Goal: Transaction & Acquisition: Purchase product/service

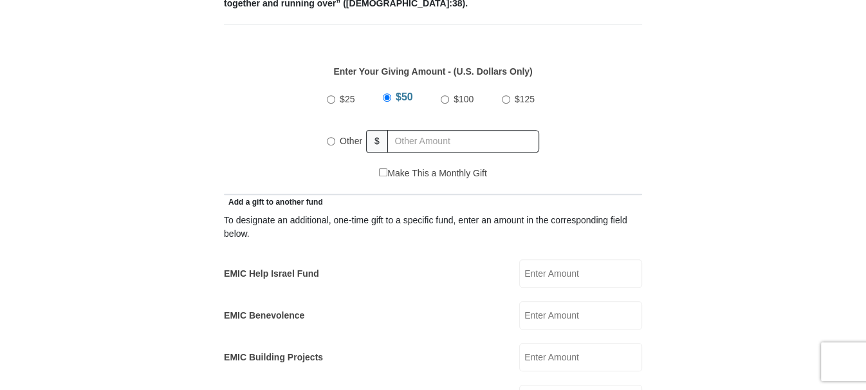
scroll to position [514, 0]
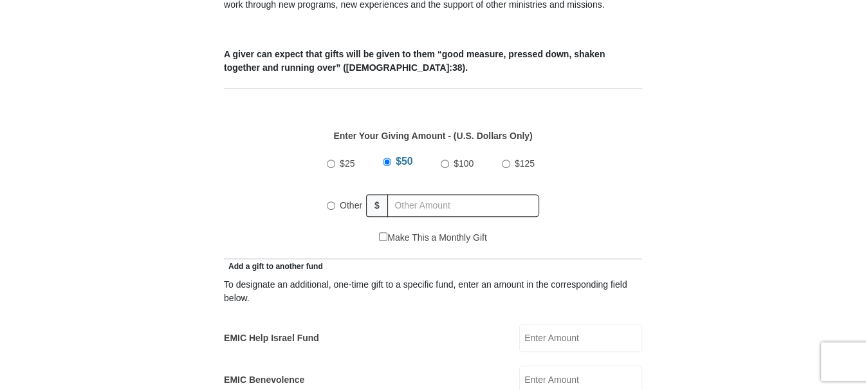
click at [333, 159] on input "$25" at bounding box center [331, 163] width 8 height 8
radio input "true"
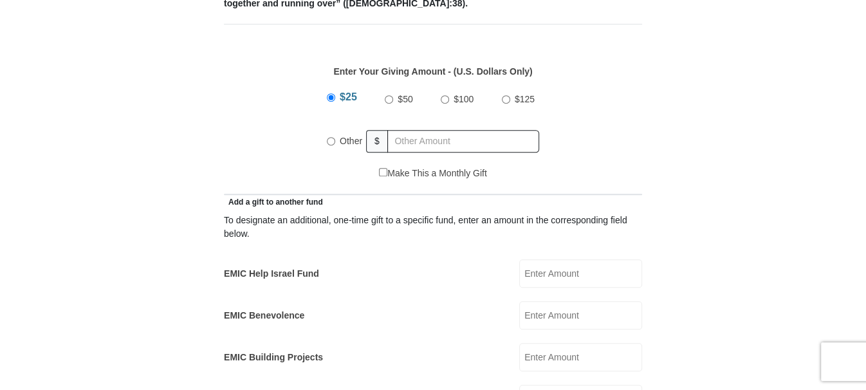
click at [290, 267] on label "EMIC Help Israel Fund" at bounding box center [271, 274] width 95 height 14
click at [519, 259] on input "EMIC Help Israel Fund" at bounding box center [580, 273] width 123 height 28
click at [541, 259] on input "EMIC Help Israel Fund" at bounding box center [580, 273] width 123 height 28
type input "25.00"
click at [266, 125] on div "$25 $50 $100 $125 Other $" at bounding box center [433, 125] width 404 height 84
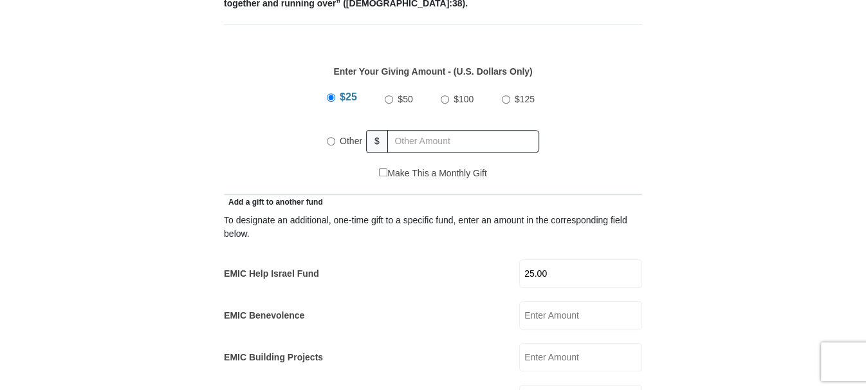
click at [332, 137] on input "Other" at bounding box center [331, 141] width 8 height 8
radio input "true"
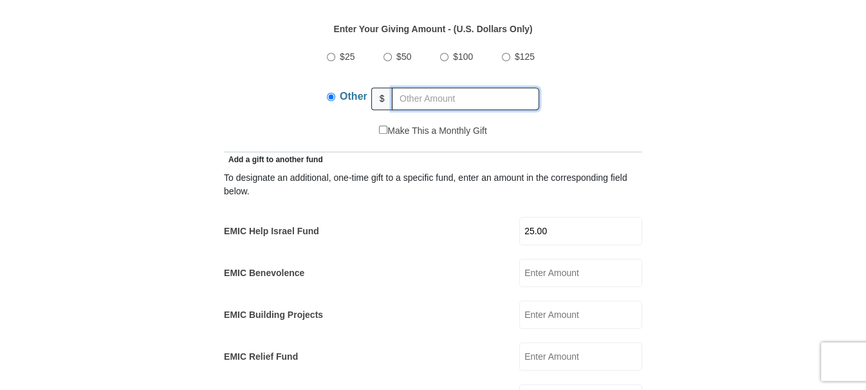
scroll to position [643, 0]
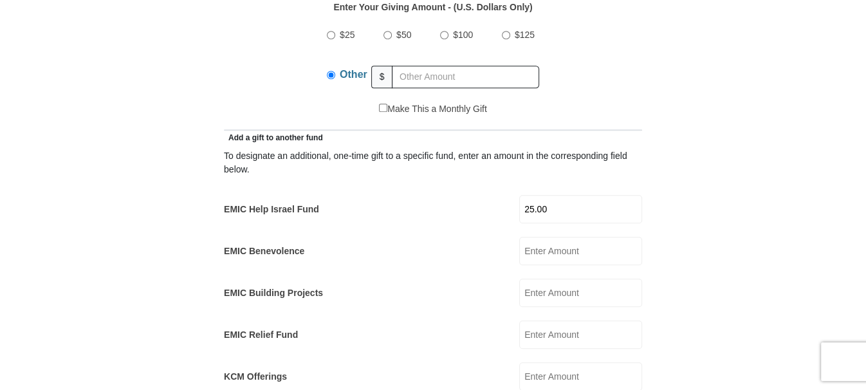
click at [521, 195] on div "EMIC Help Israel Fund 25.00 EMIC Help Israel Fund Amount must be a valid number…" at bounding box center [433, 209] width 418 height 28
click at [528, 195] on input "25.00" at bounding box center [580, 209] width 123 height 28
type input "#"
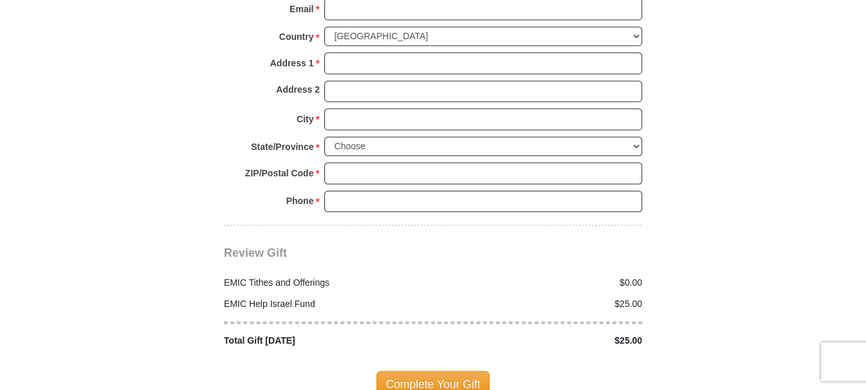
scroll to position [1479, 0]
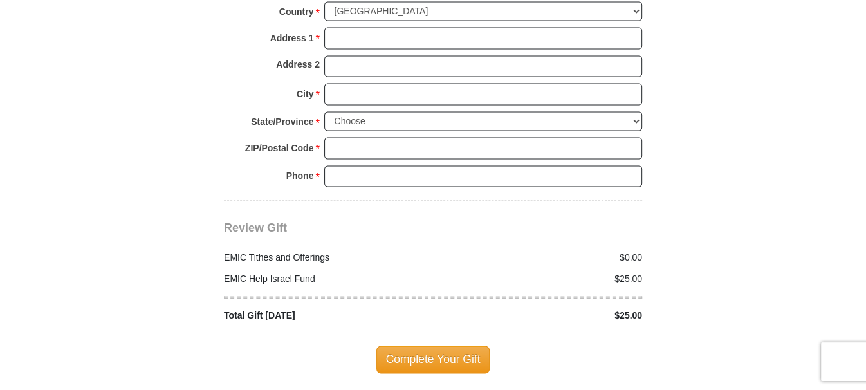
type input "25."
click at [622, 251] on div "$0.00" at bounding box center [541, 258] width 216 height 14
click at [626, 251] on div "$0.00" at bounding box center [541, 258] width 216 height 14
click at [644, 251] on div "$0.00" at bounding box center [541, 258] width 216 height 14
click at [639, 251] on div "$0.00" at bounding box center [541, 258] width 216 height 14
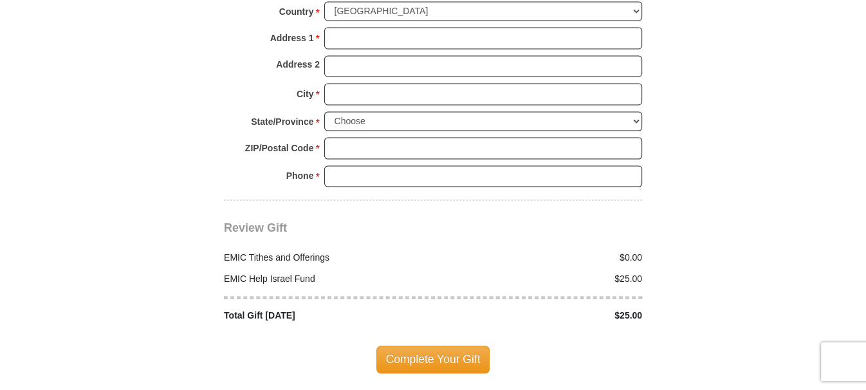
click at [630, 251] on div "$0.00" at bounding box center [541, 258] width 216 height 14
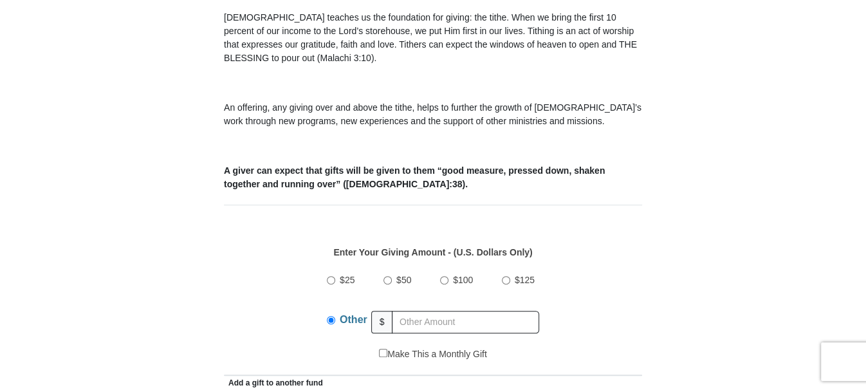
scroll to position [386, 0]
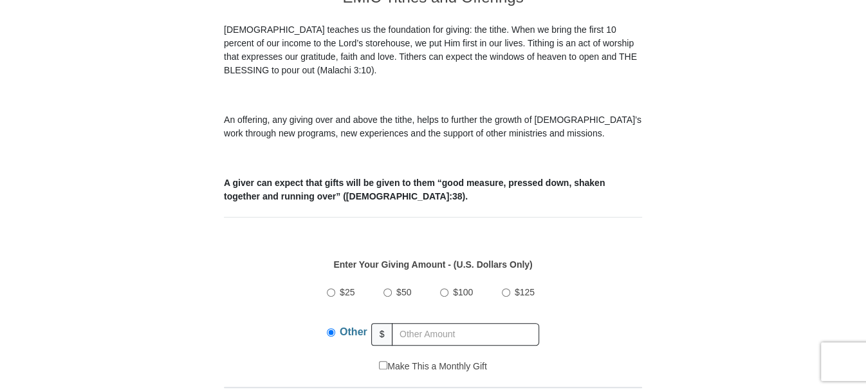
click at [331, 288] on input "$25" at bounding box center [331, 292] width 8 height 8
radio input "true"
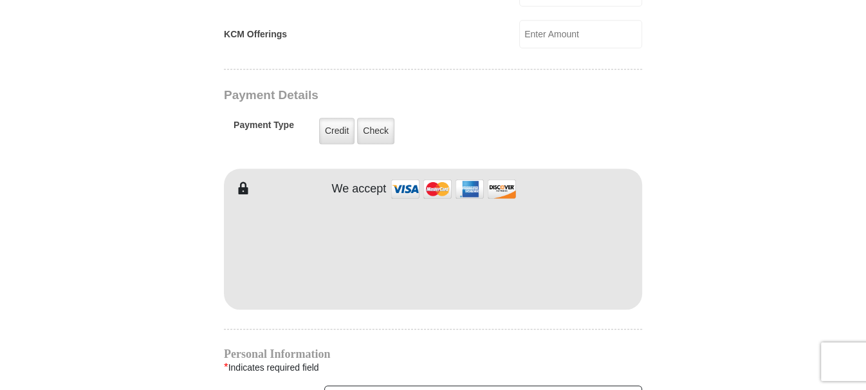
scroll to position [965, 0]
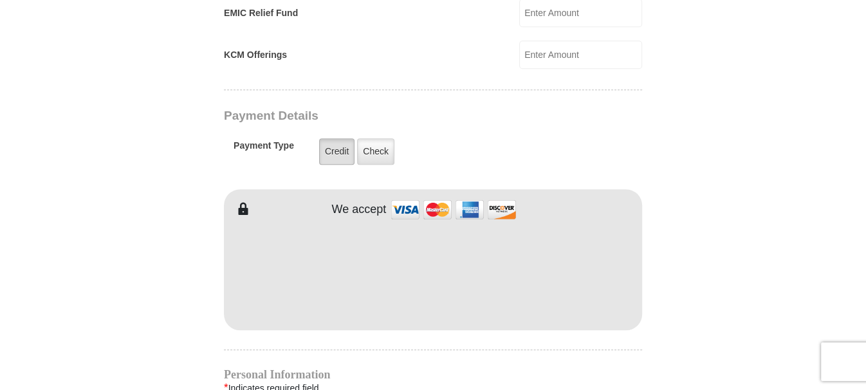
drag, startPoint x: 332, startPoint y: 131, endPoint x: 592, endPoint y: 190, distance: 267.1
click at [332, 138] on label "Credit" at bounding box center [336, 151] width 35 height 26
click at [0, 0] on input "Credit" at bounding box center [0, 0] width 0 height 0
click at [338, 138] on label "Credit" at bounding box center [336, 151] width 35 height 26
click at [0, 0] on input "Credit" at bounding box center [0, 0] width 0 height 0
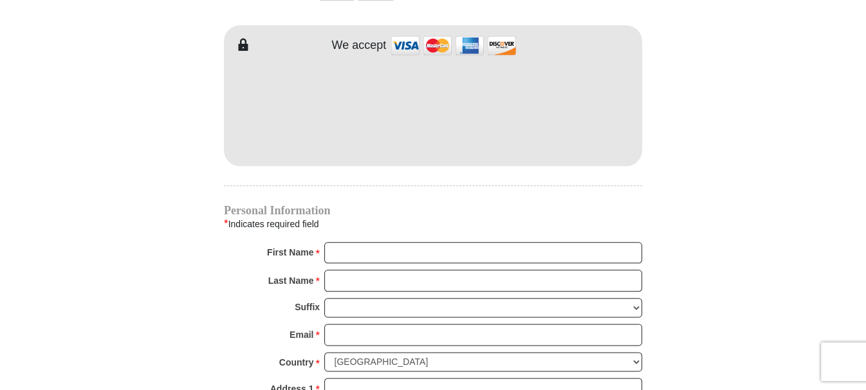
scroll to position [1157, 0]
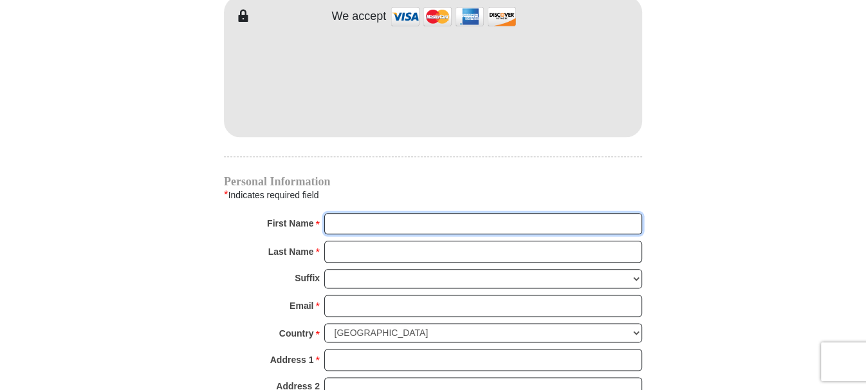
click at [338, 213] on input "First Name *" at bounding box center [483, 224] width 318 height 22
type input "[PERSON_NAME]"
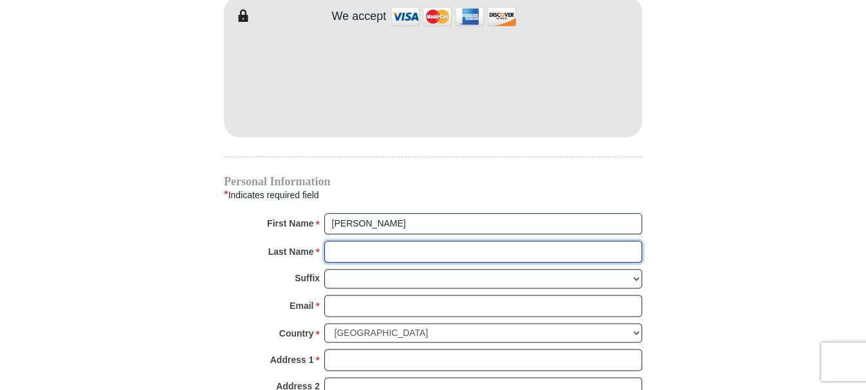
type input "[PERSON_NAME]"
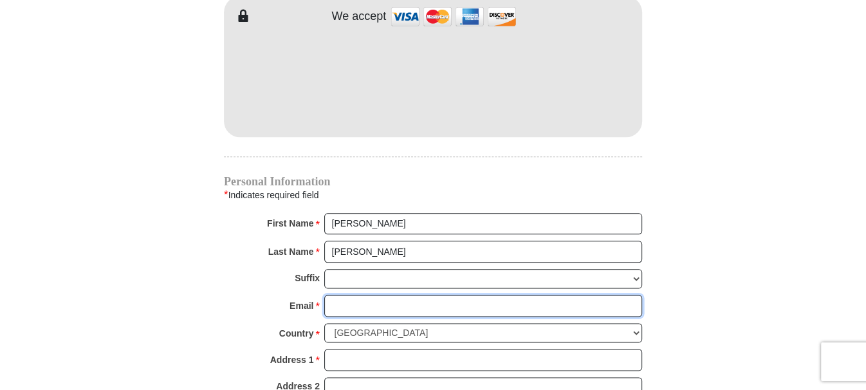
type input "[EMAIL_ADDRESS][DOMAIN_NAME]"
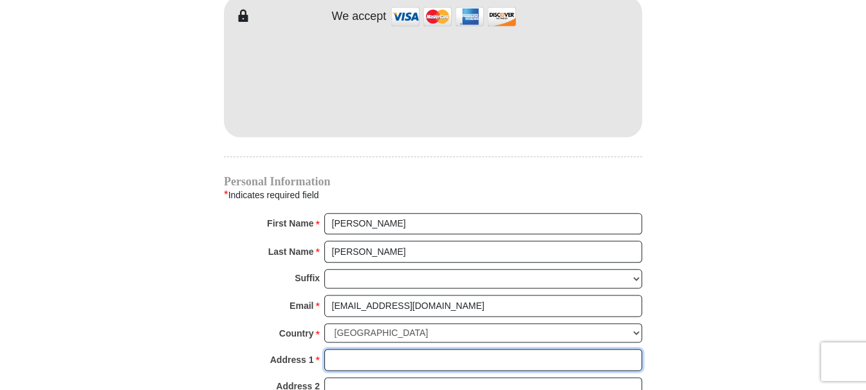
type input "[STREET_ADDRESS]"
type input "[GEOGRAPHIC_DATA]"
select select "GA"
type input "31639"
type input "2296862978"
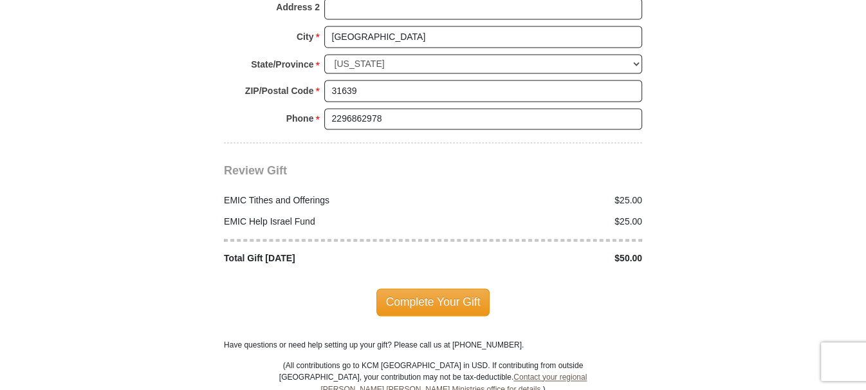
scroll to position [1543, 0]
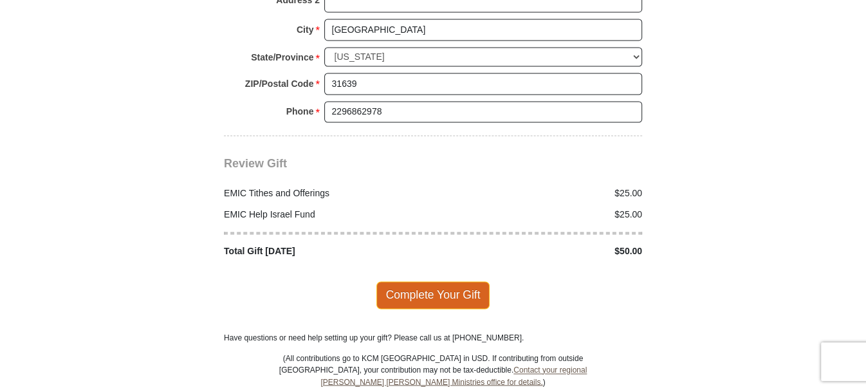
click at [430, 281] on span "Complete Your Gift" at bounding box center [433, 294] width 114 height 27
